Goal: Find specific page/section: Find specific page/section

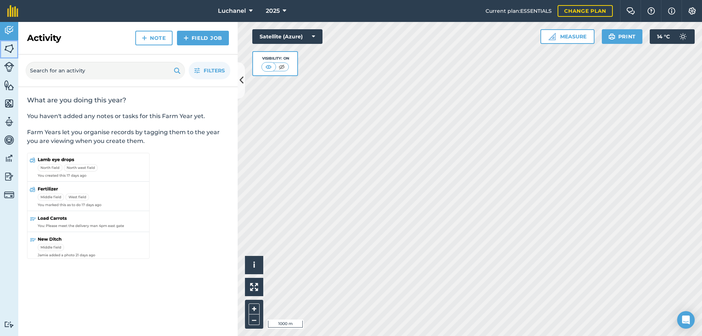
click at [11, 49] on img at bounding box center [9, 48] width 10 height 11
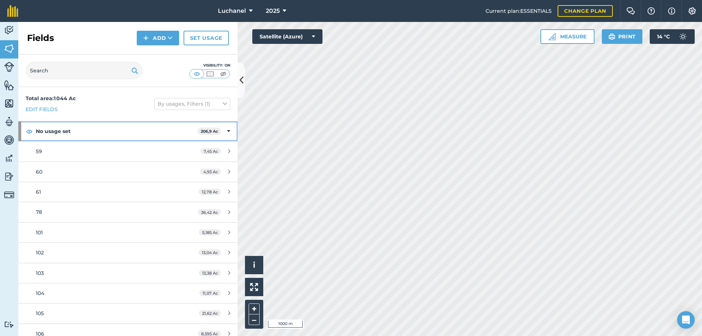
click at [227, 130] on icon at bounding box center [228, 131] width 3 height 8
click at [227, 150] on icon at bounding box center [228, 151] width 3 height 8
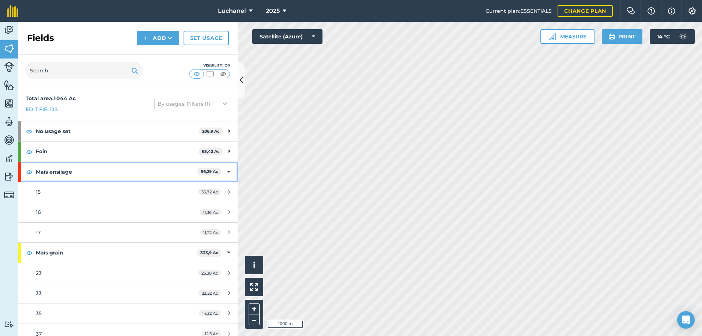
click at [227, 169] on icon at bounding box center [228, 172] width 3 height 8
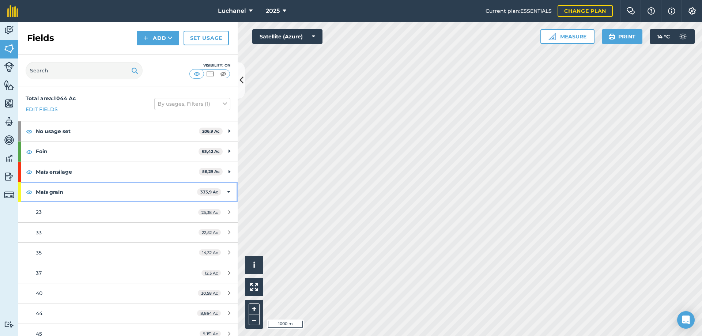
click at [226, 192] on div "[STREET_ADDRESS]" at bounding box center [128, 192] width 220 height 20
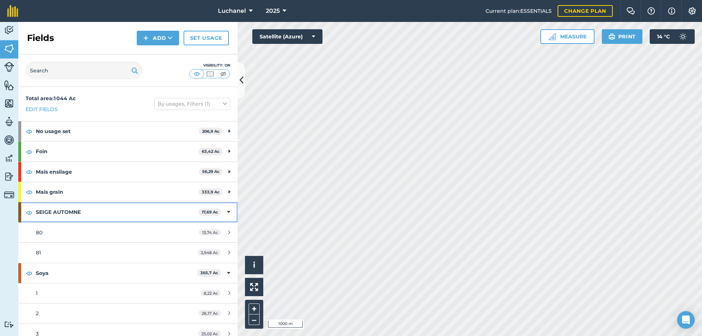
click at [225, 211] on div "SEIGE AUTOMNE 17,69 Ac" at bounding box center [128, 212] width 220 height 20
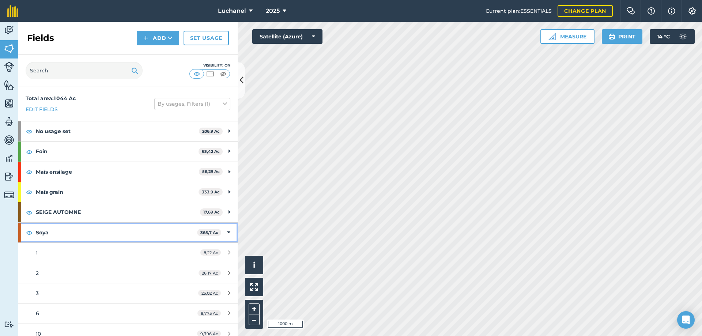
click at [227, 230] on icon at bounding box center [228, 233] width 3 height 8
